Goal: Obtain resource: Download file/media

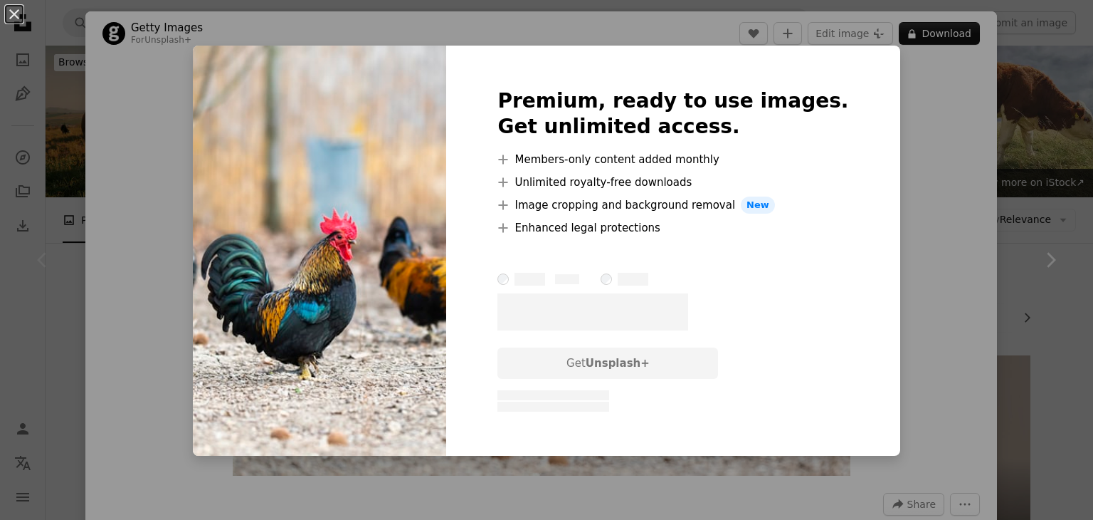
scroll to position [214, 0]
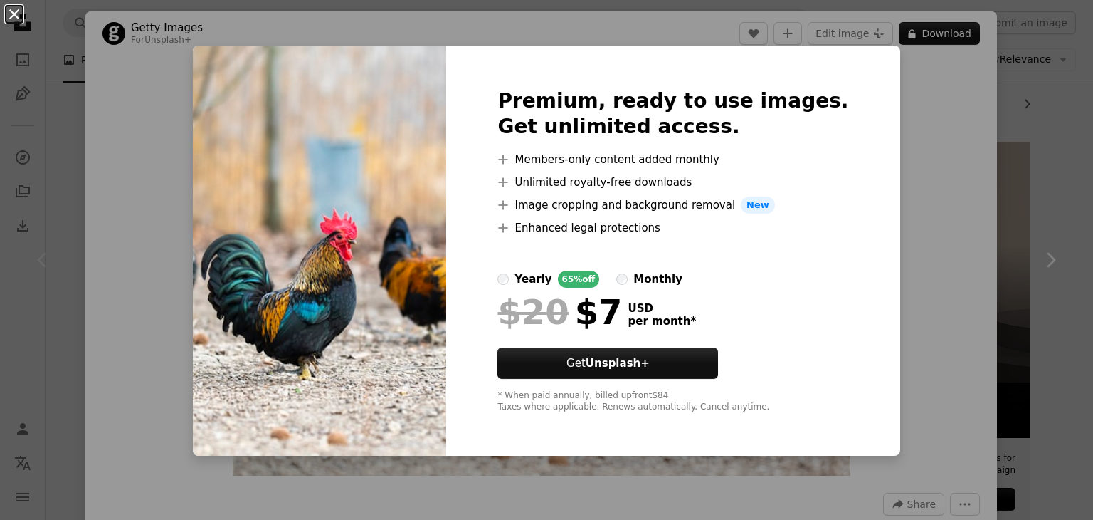
click at [17, 11] on button "An X shape" at bounding box center [14, 14] width 17 height 17
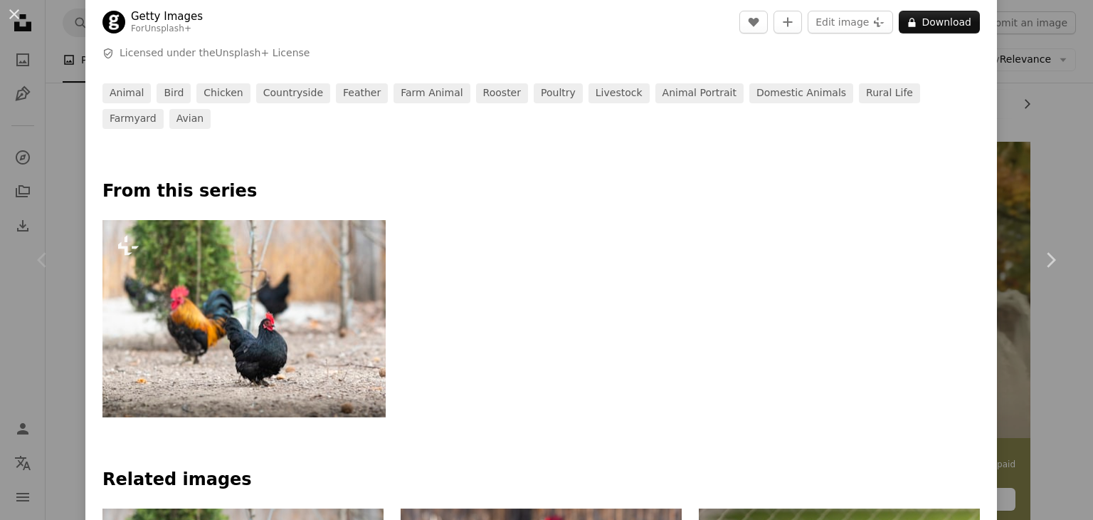
scroll to position [315, 0]
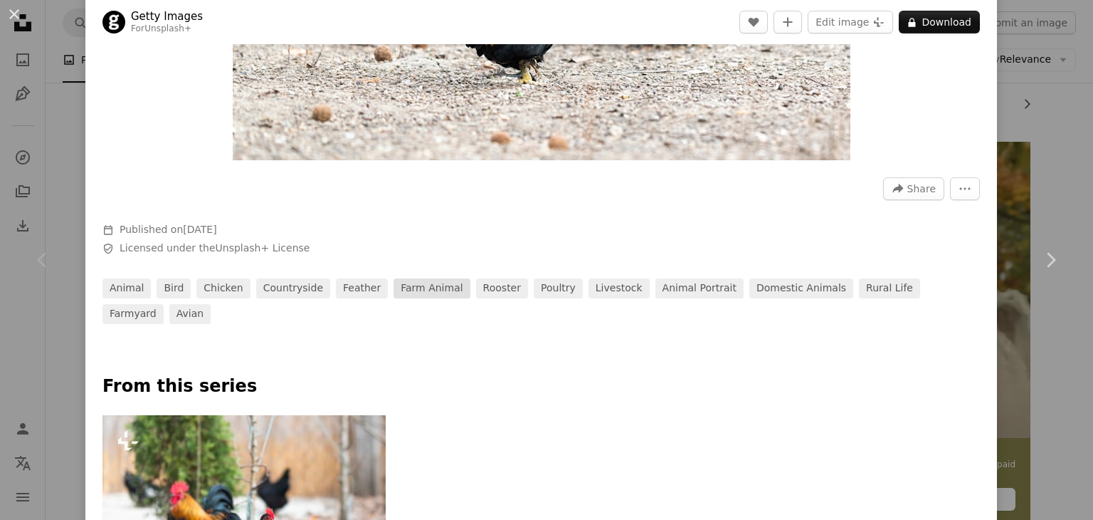
click at [396, 293] on link "farm animal" at bounding box center [432, 288] width 76 height 20
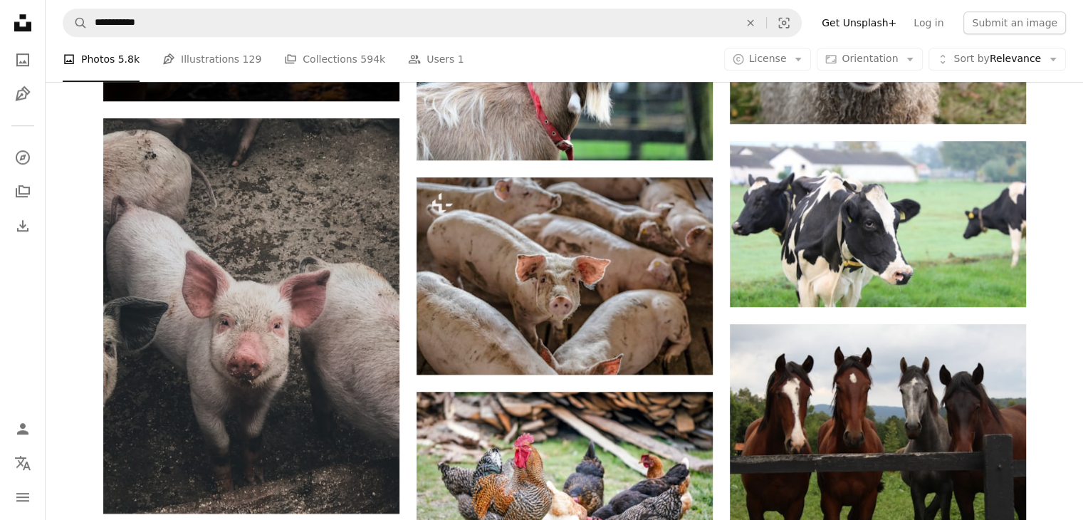
scroll to position [712, 0]
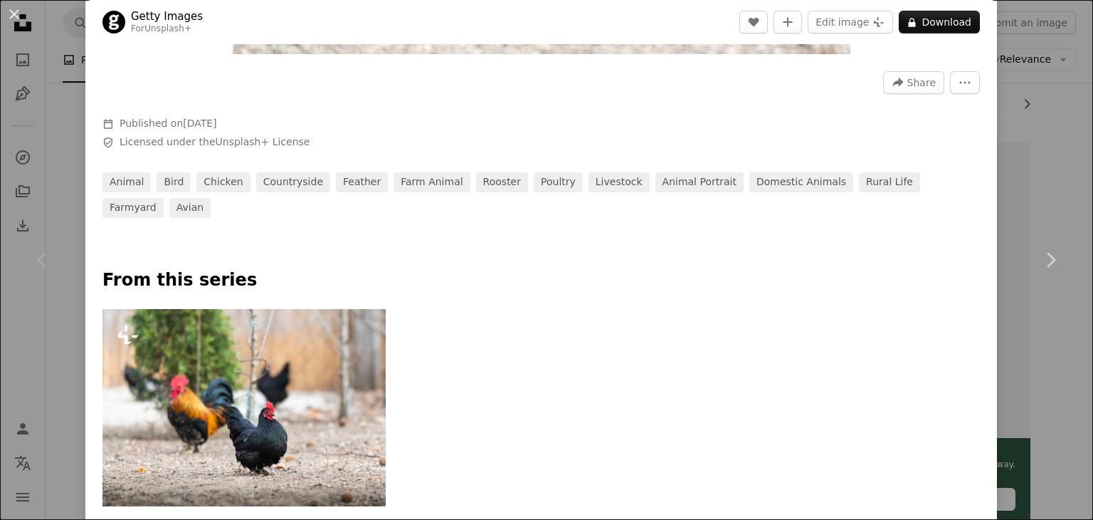
scroll to position [427, 0]
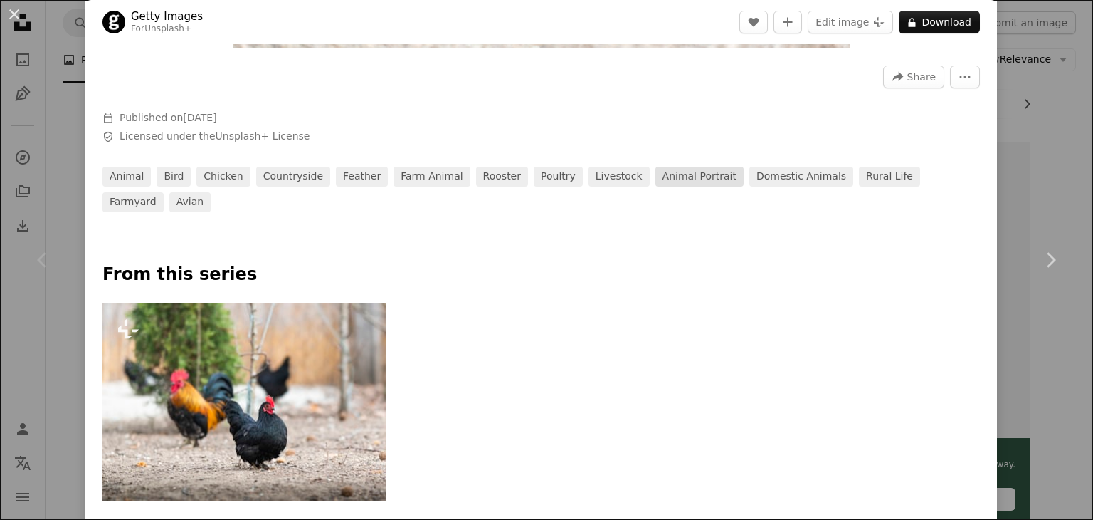
click at [656, 179] on link "animal portrait" at bounding box center [700, 177] width 88 height 20
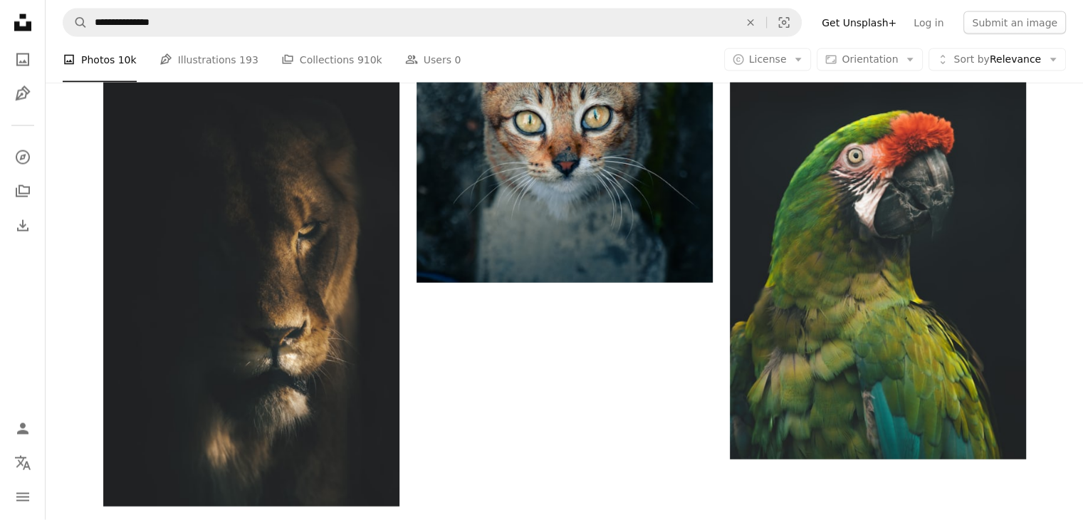
scroll to position [3327, 0]
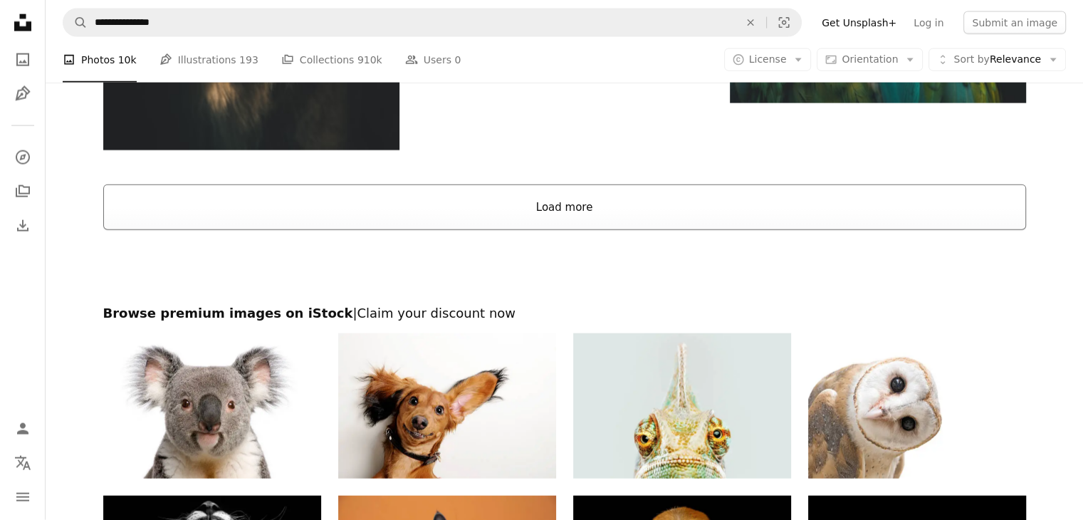
click at [606, 214] on button "Load more" at bounding box center [564, 207] width 922 height 46
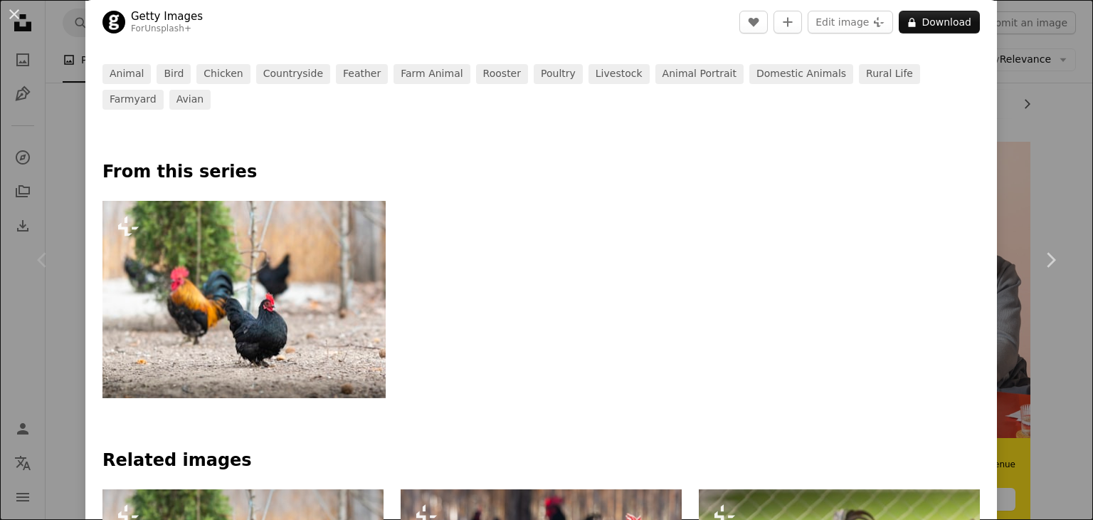
scroll to position [285, 0]
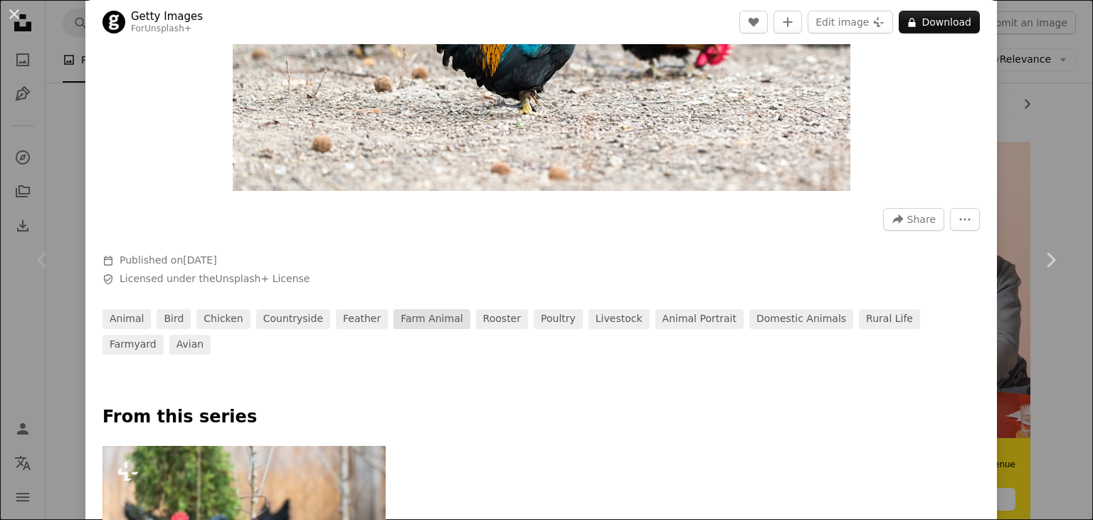
click at [408, 322] on link "farm animal" at bounding box center [432, 319] width 76 height 20
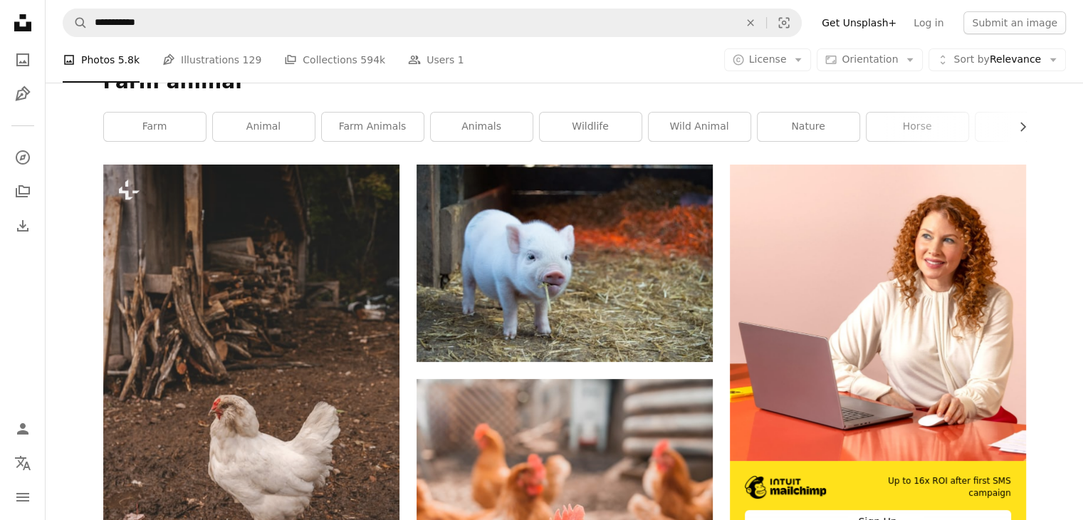
scroll to position [142, 0]
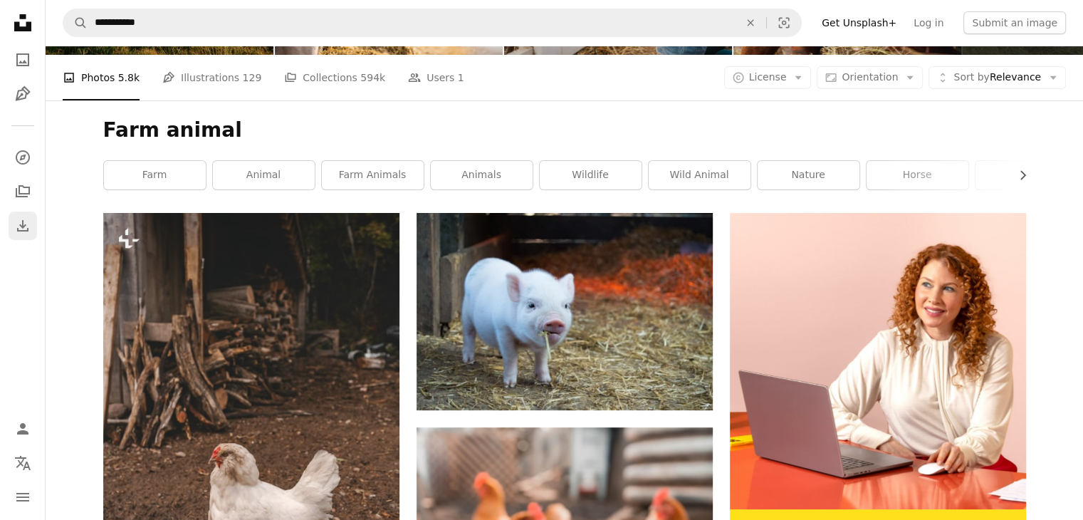
click at [17, 226] on icon "Download" at bounding box center [22, 225] width 17 height 17
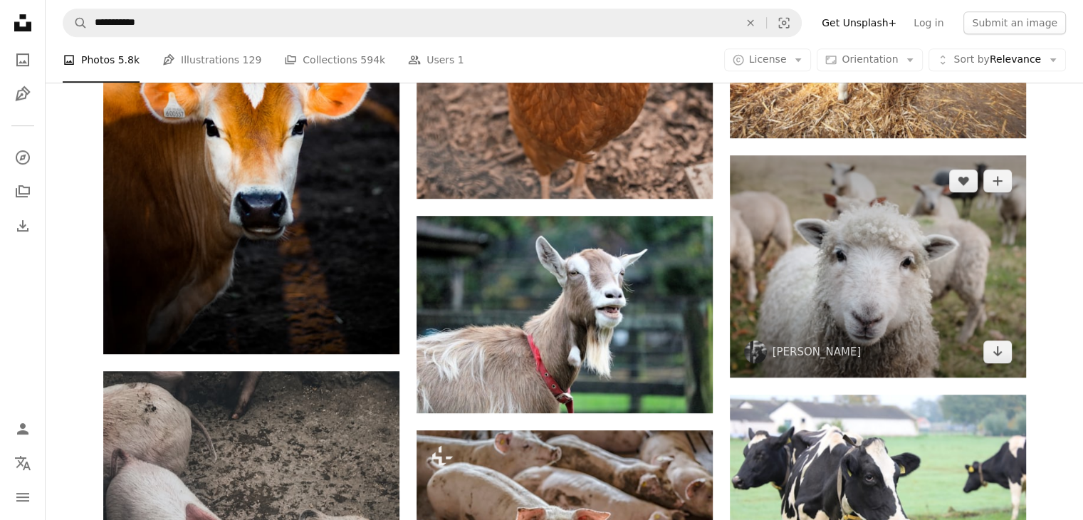
scroll to position [569, 0]
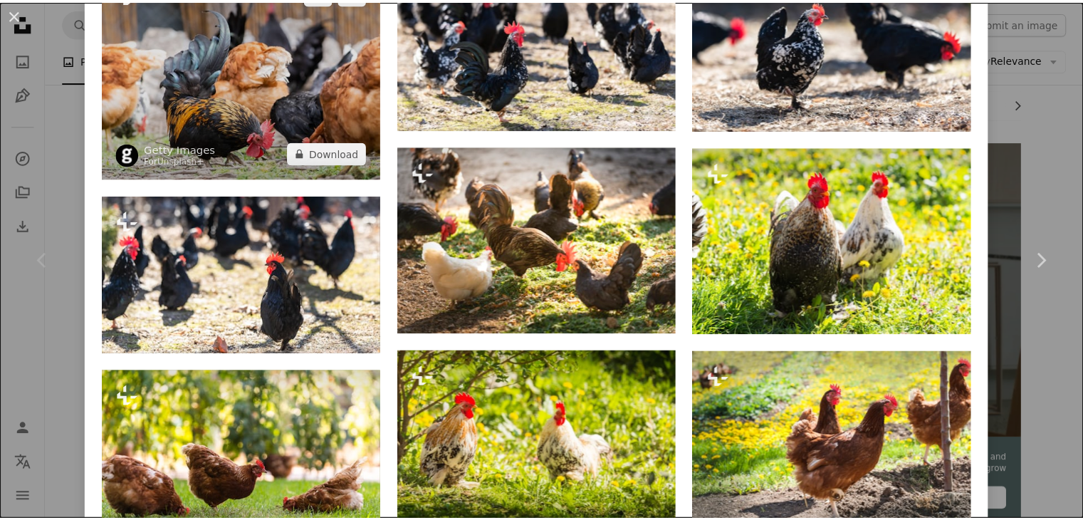
scroll to position [1281, 0]
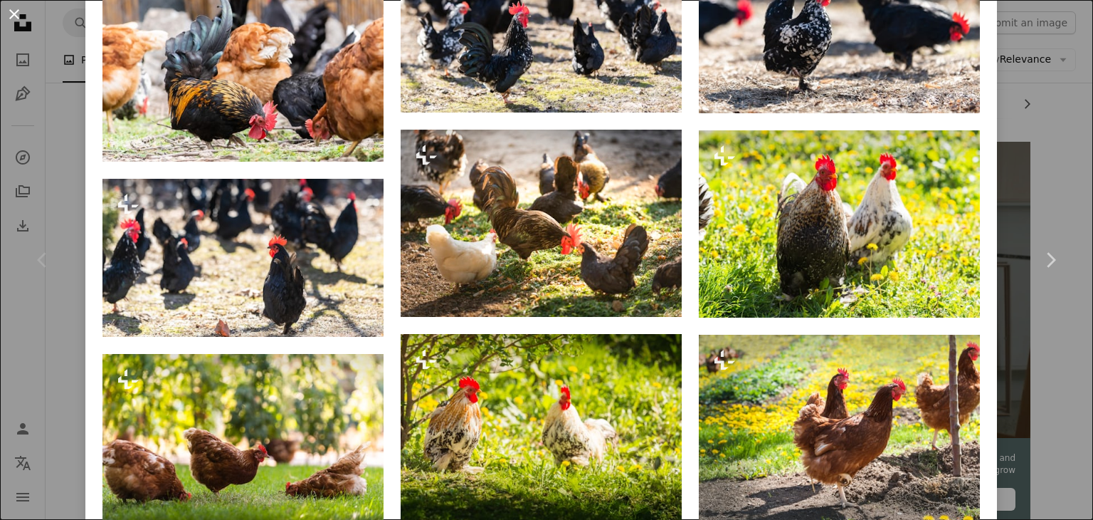
click at [17, 9] on button "An X shape" at bounding box center [14, 14] width 17 height 17
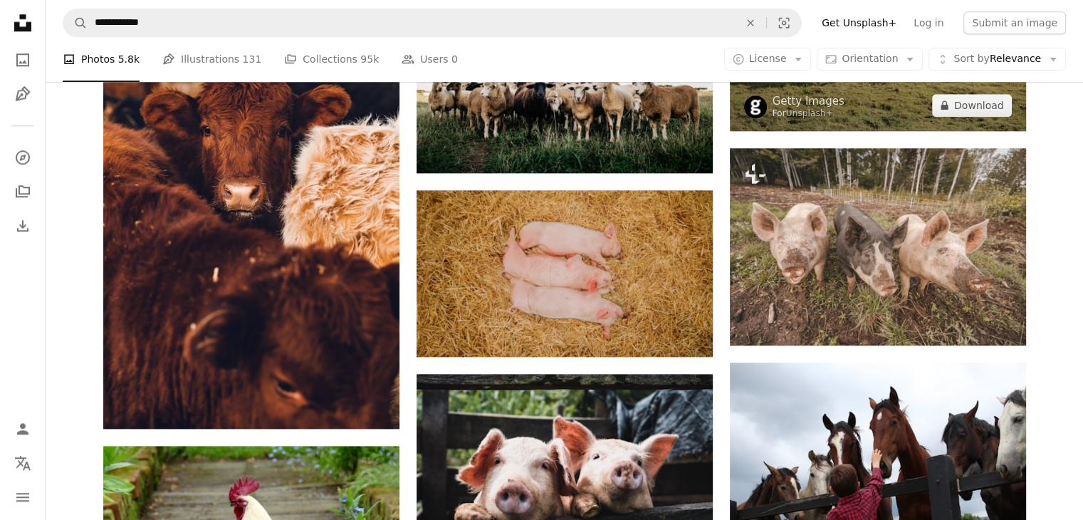
scroll to position [1566, 0]
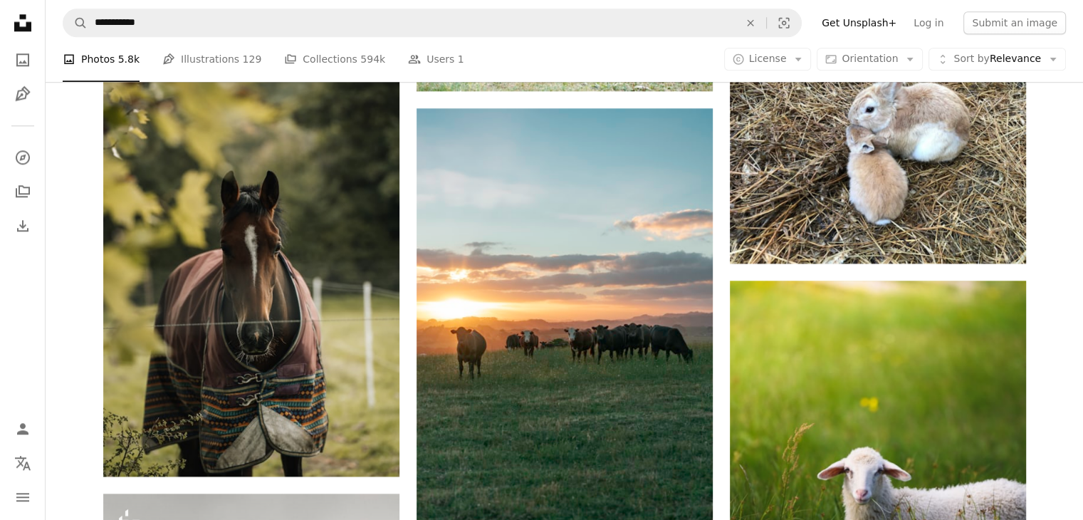
scroll to position [142, 0]
